Goal: Find specific page/section: Find specific page/section

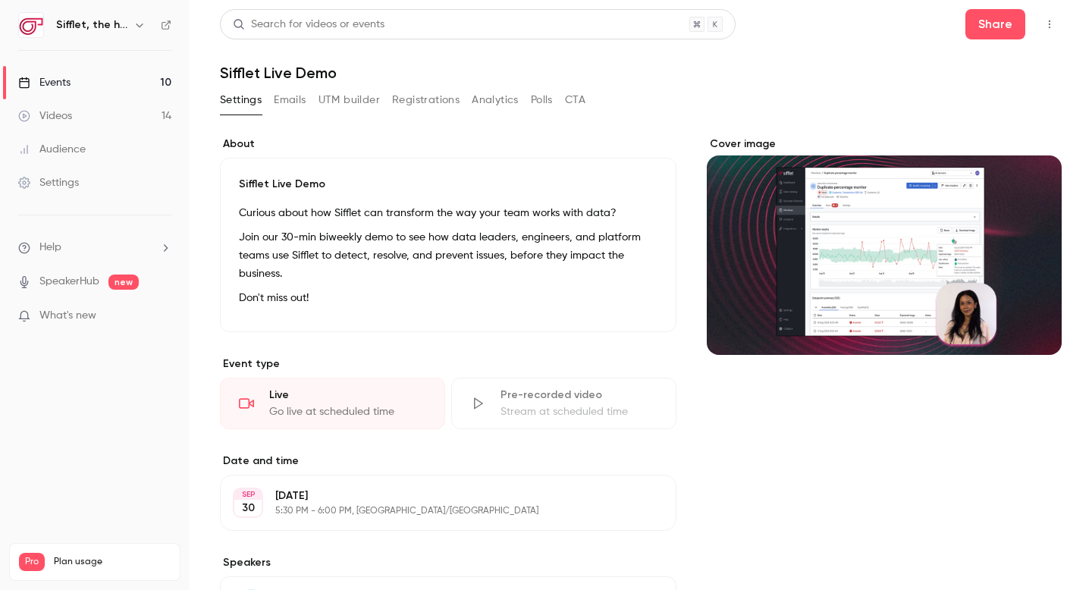
click at [145, 83] on link "Events 10" at bounding box center [95, 82] width 190 height 33
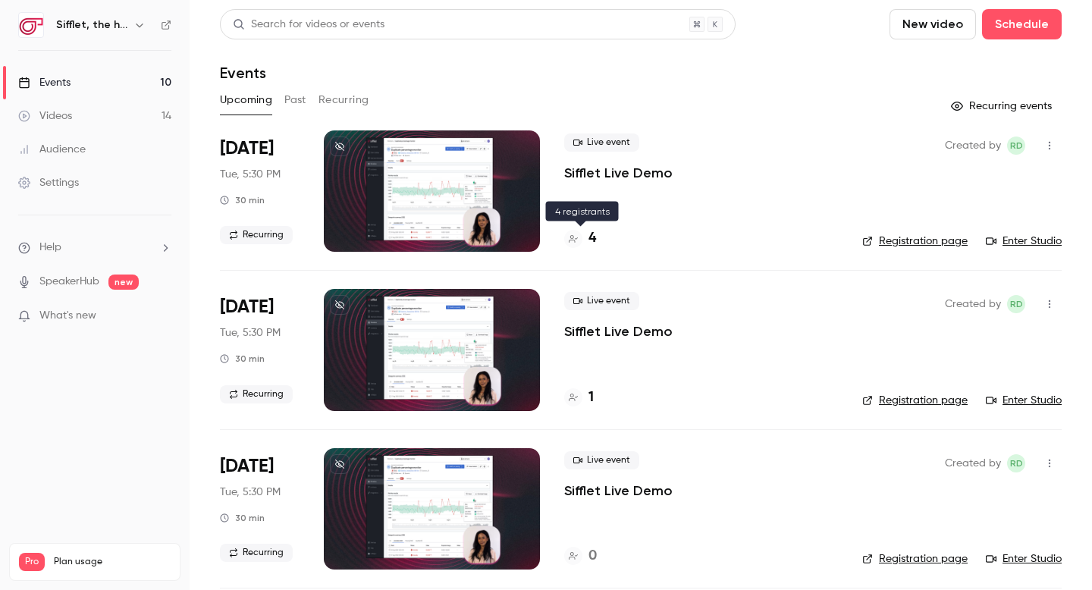
click at [593, 238] on h4 "4" at bounding box center [593, 238] width 8 height 20
